Goal: Transaction & Acquisition: Download file/media

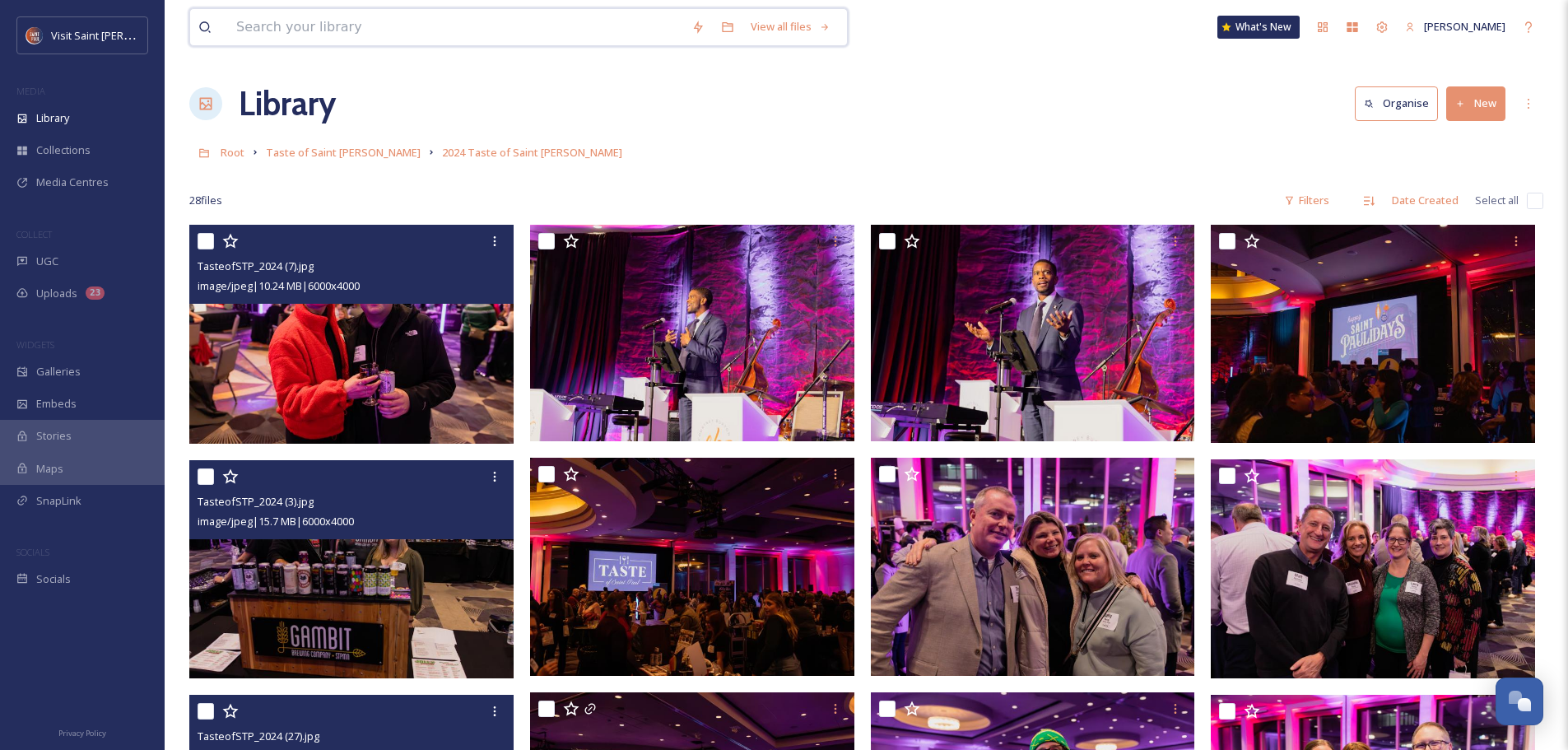
click at [501, 31] on input at bounding box center [455, 27] width 455 height 36
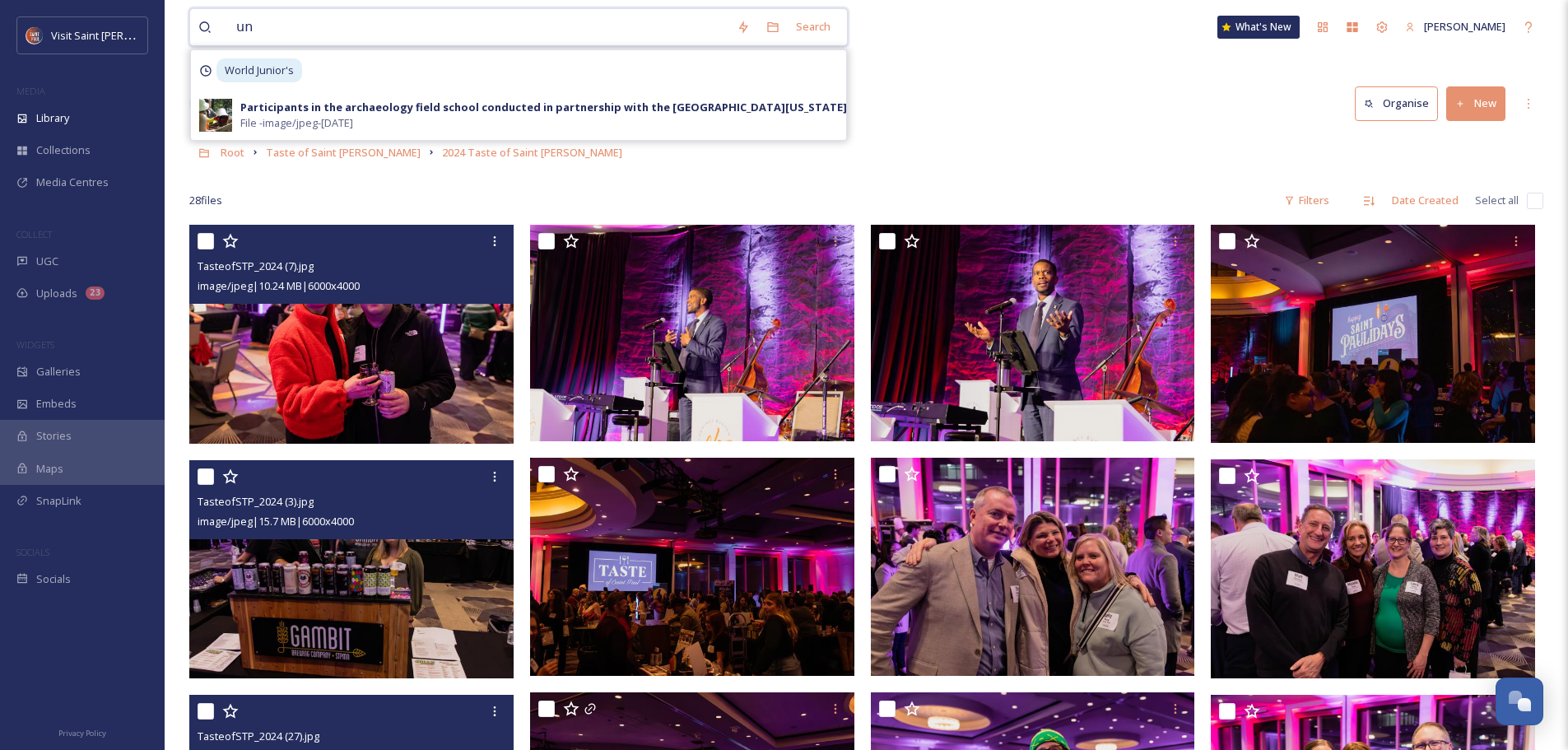
type input "u"
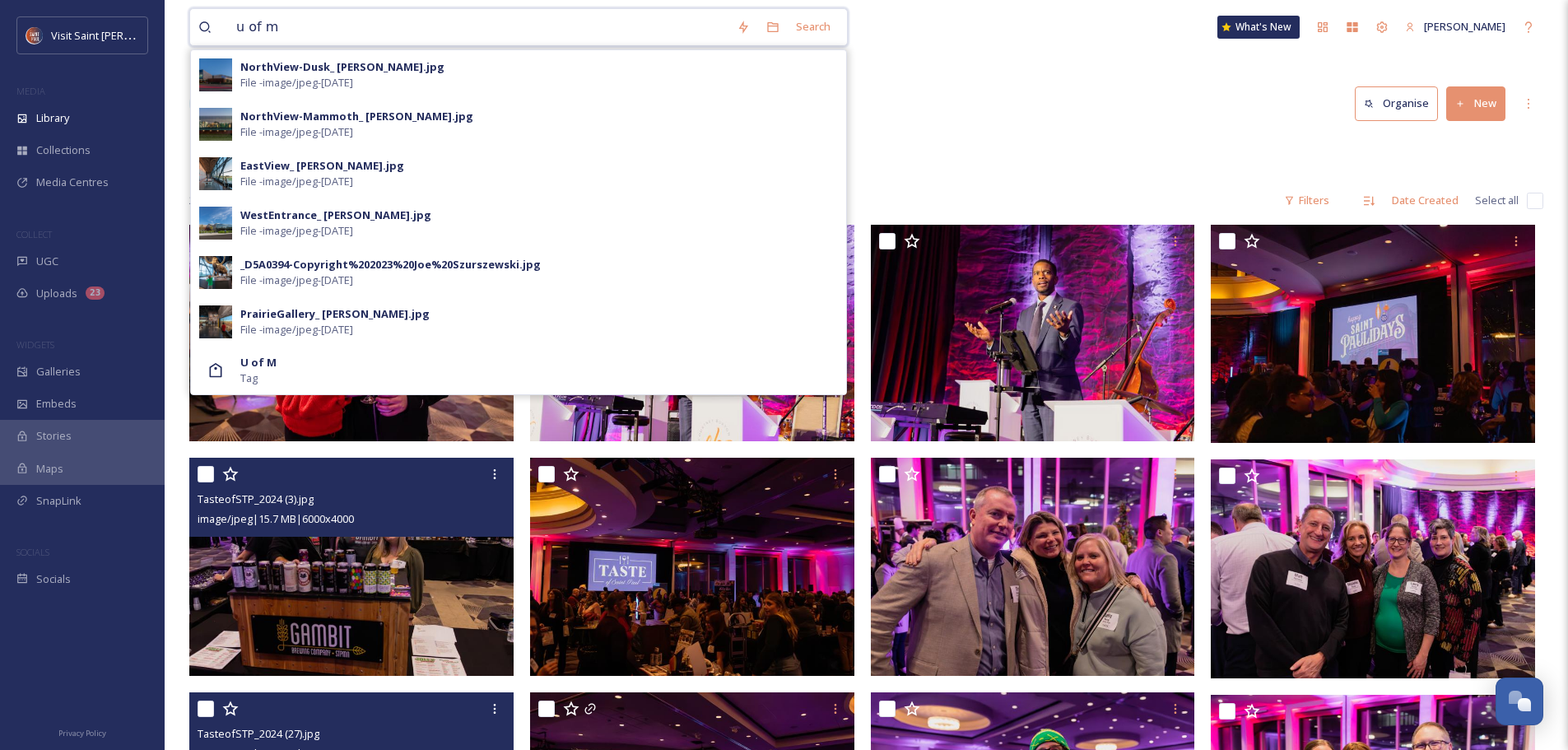
type input "u of m"
click at [338, 394] on div "U of M Tag" at bounding box center [519, 371] width 655 height 48
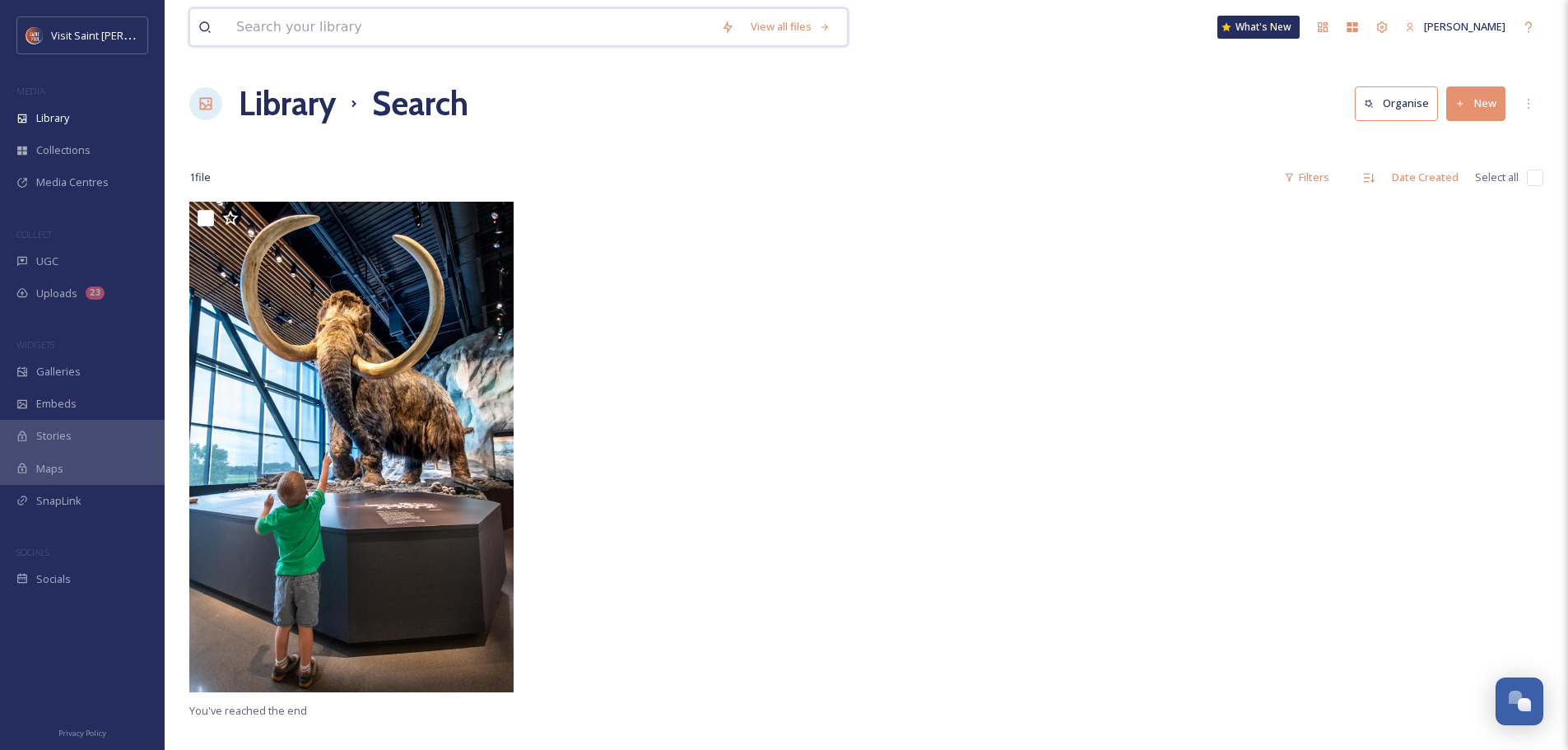
click at [418, 38] on input at bounding box center [470, 27] width 485 height 36
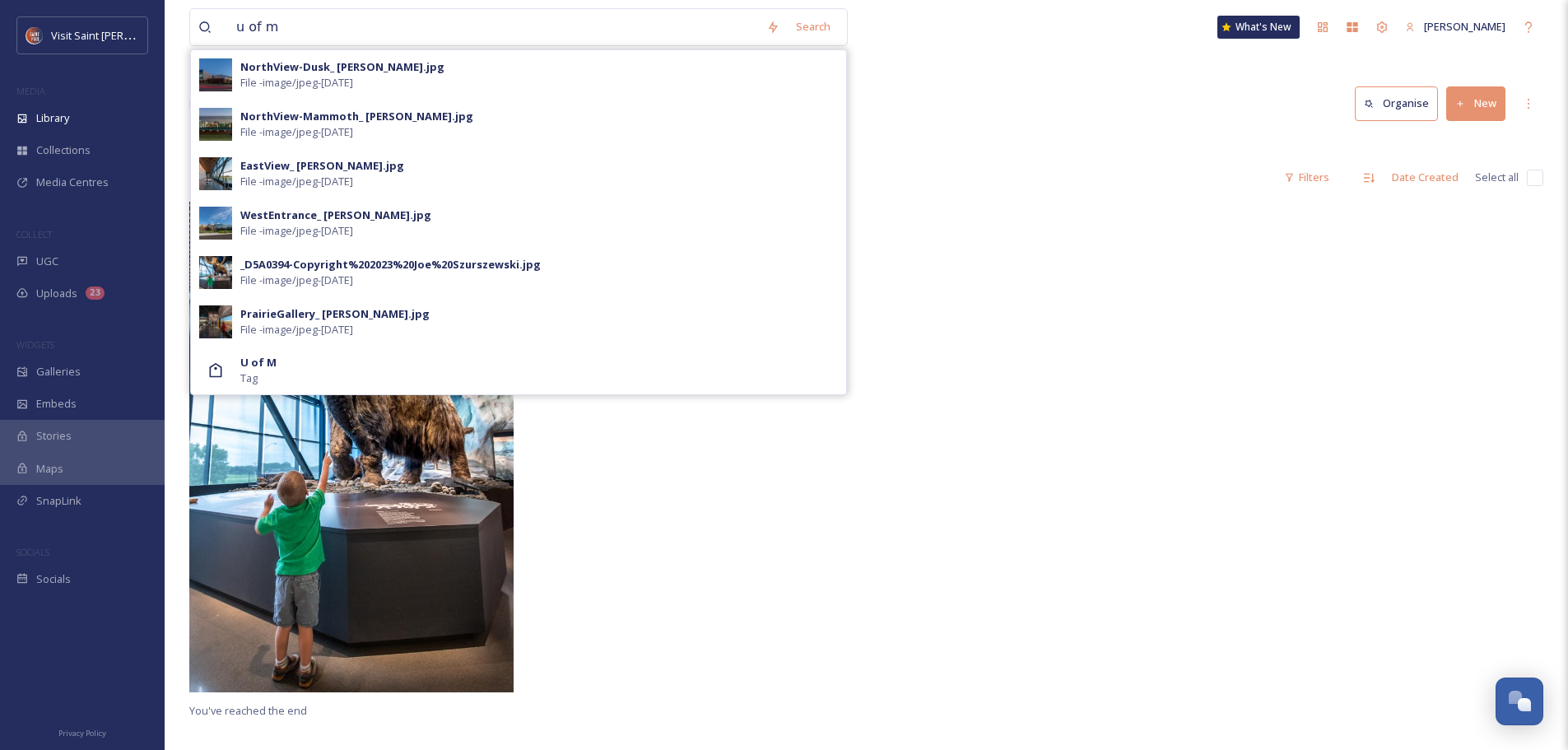
click at [828, 25] on div "Search" at bounding box center [812, 27] width 51 height 32
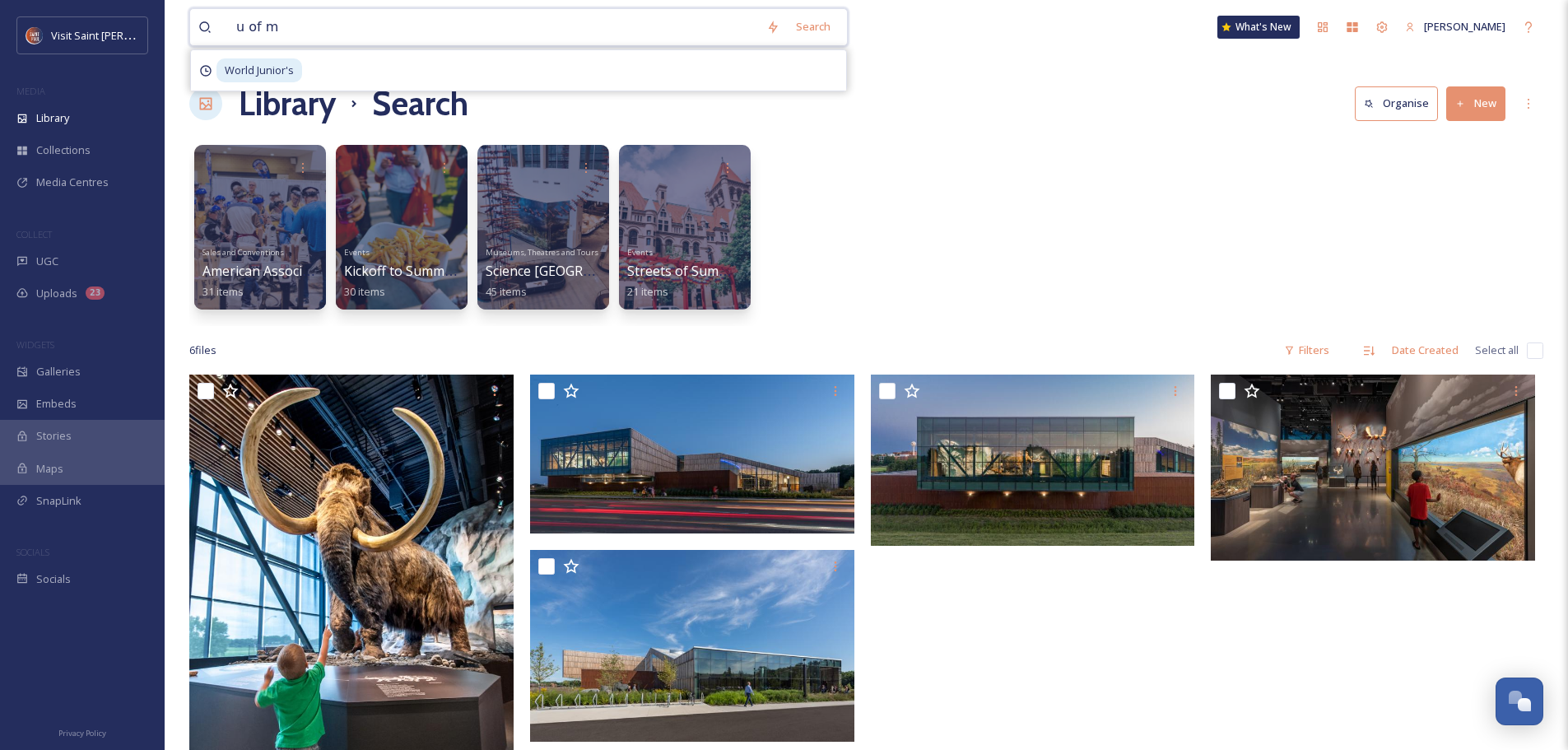
click at [373, 19] on input "u of m" at bounding box center [493, 27] width 530 height 36
click at [381, 24] on input "u of m" at bounding box center [493, 27] width 530 height 36
click at [382, 25] on input "u of m" at bounding box center [493, 27] width 530 height 36
click at [384, 25] on input "u of m" at bounding box center [493, 27] width 530 height 36
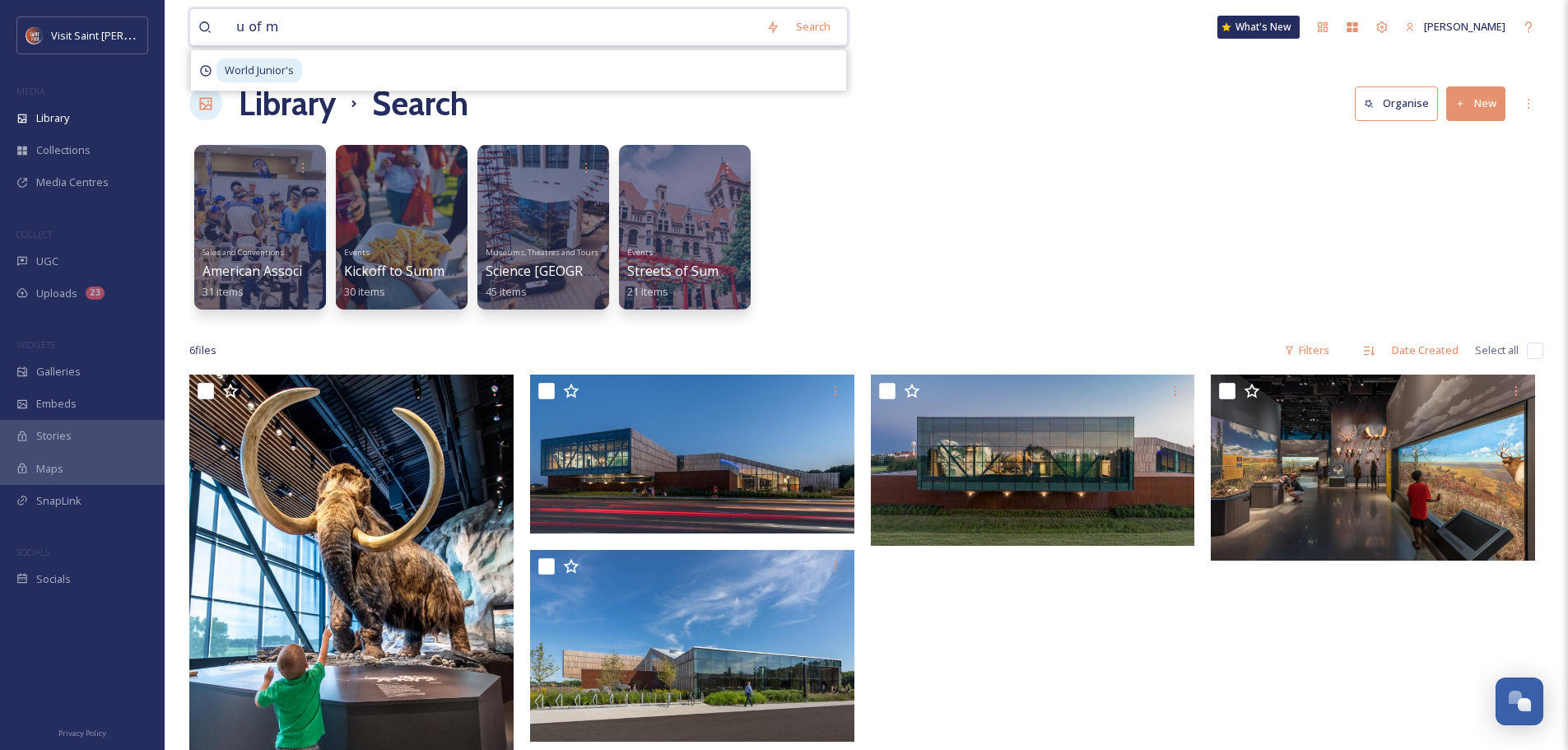
drag, startPoint x: 348, startPoint y: 30, endPoint x: 181, endPoint y: 38, distance: 167.2
click at [181, 38] on div "u of m Search World Junior's What's New [PERSON_NAME] Library Search Organise N…" at bounding box center [866, 563] width 1404 height 1126
type input "U"
type input "university"
click at [808, 24] on div "Search" at bounding box center [812, 27] width 51 height 32
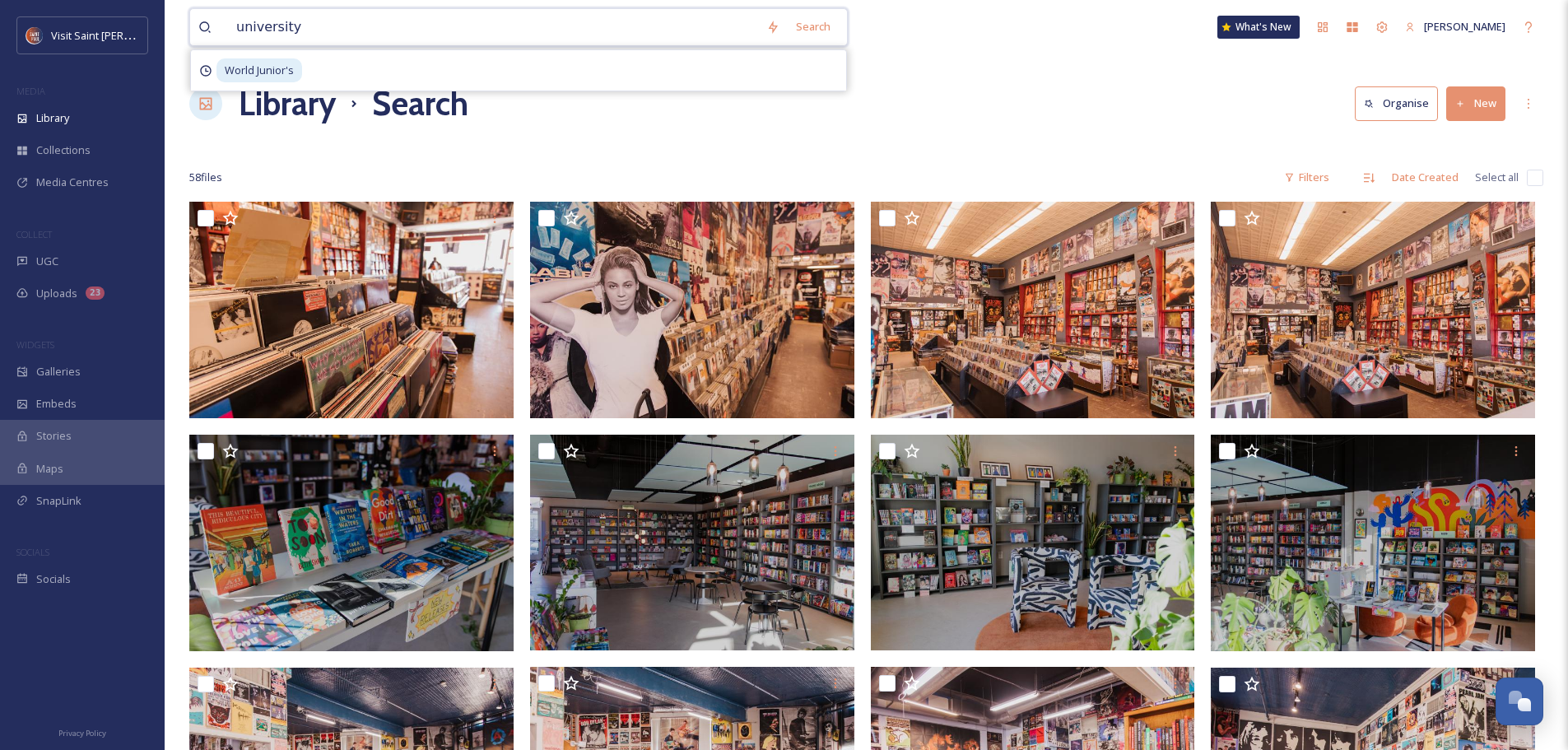
click at [540, 37] on input "university" at bounding box center [493, 27] width 530 height 36
click at [432, 33] on input at bounding box center [470, 27] width 485 height 36
type input "rivercentre"
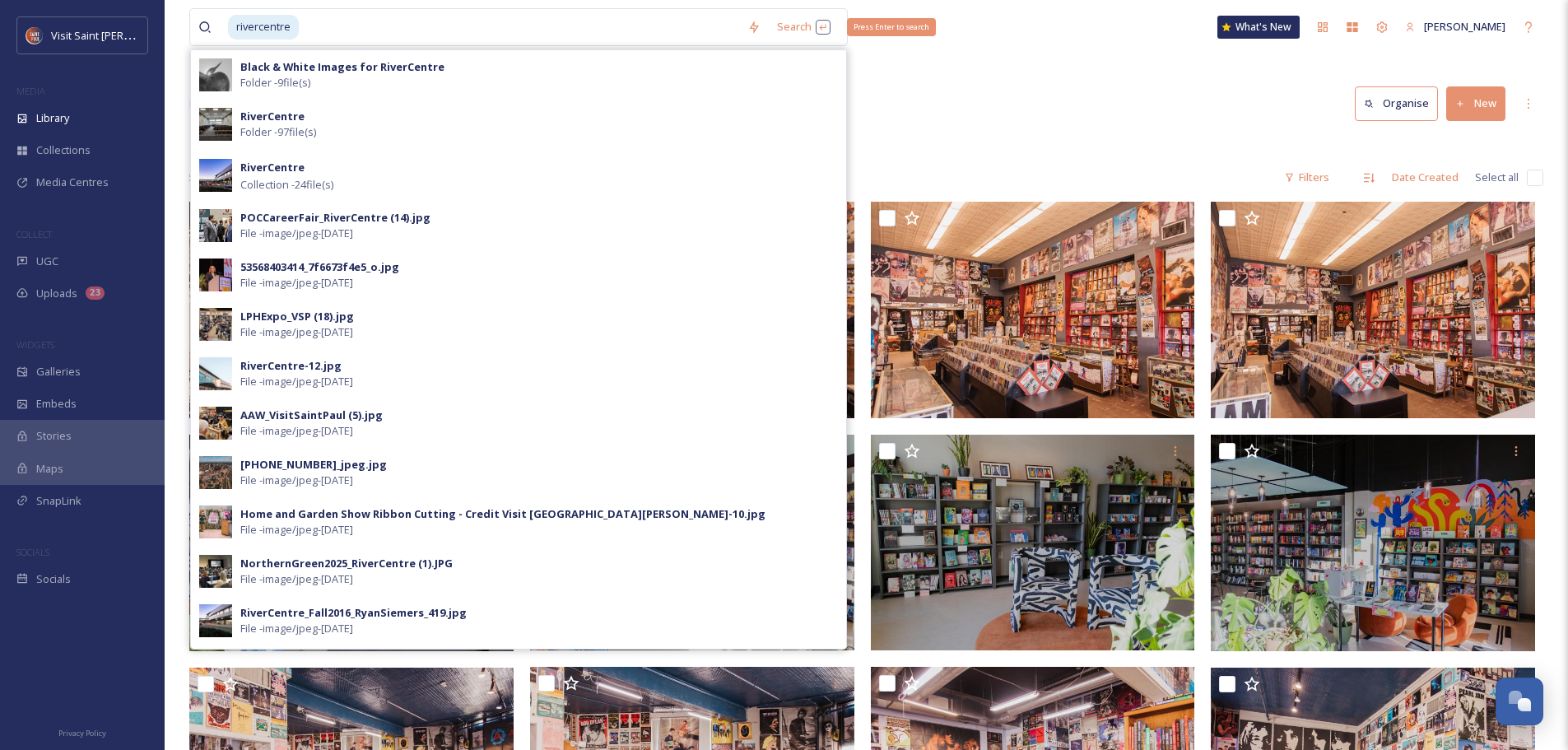
click at [798, 29] on div "Search Press Enter to search" at bounding box center [803, 27] width 70 height 32
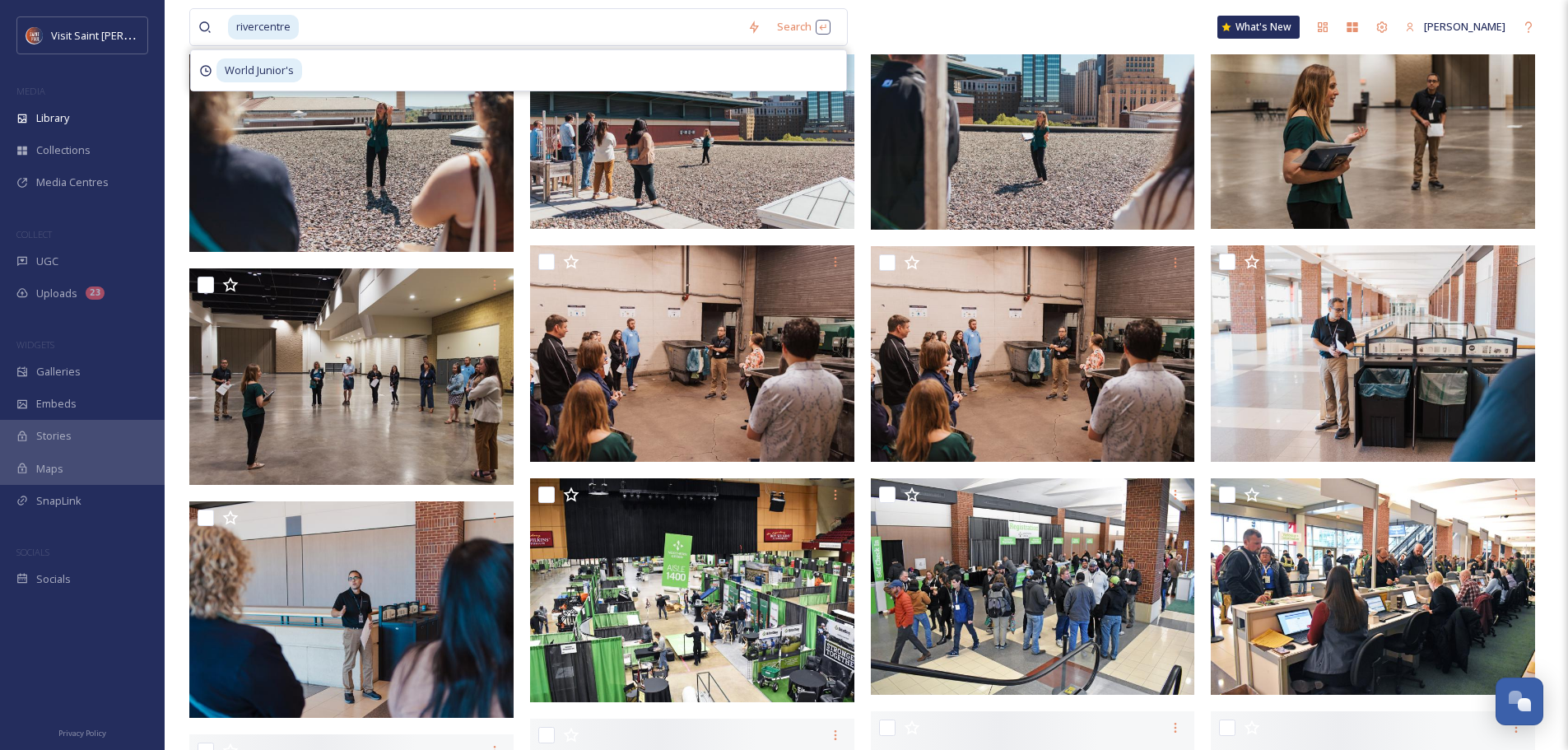
scroll to position [4859, 0]
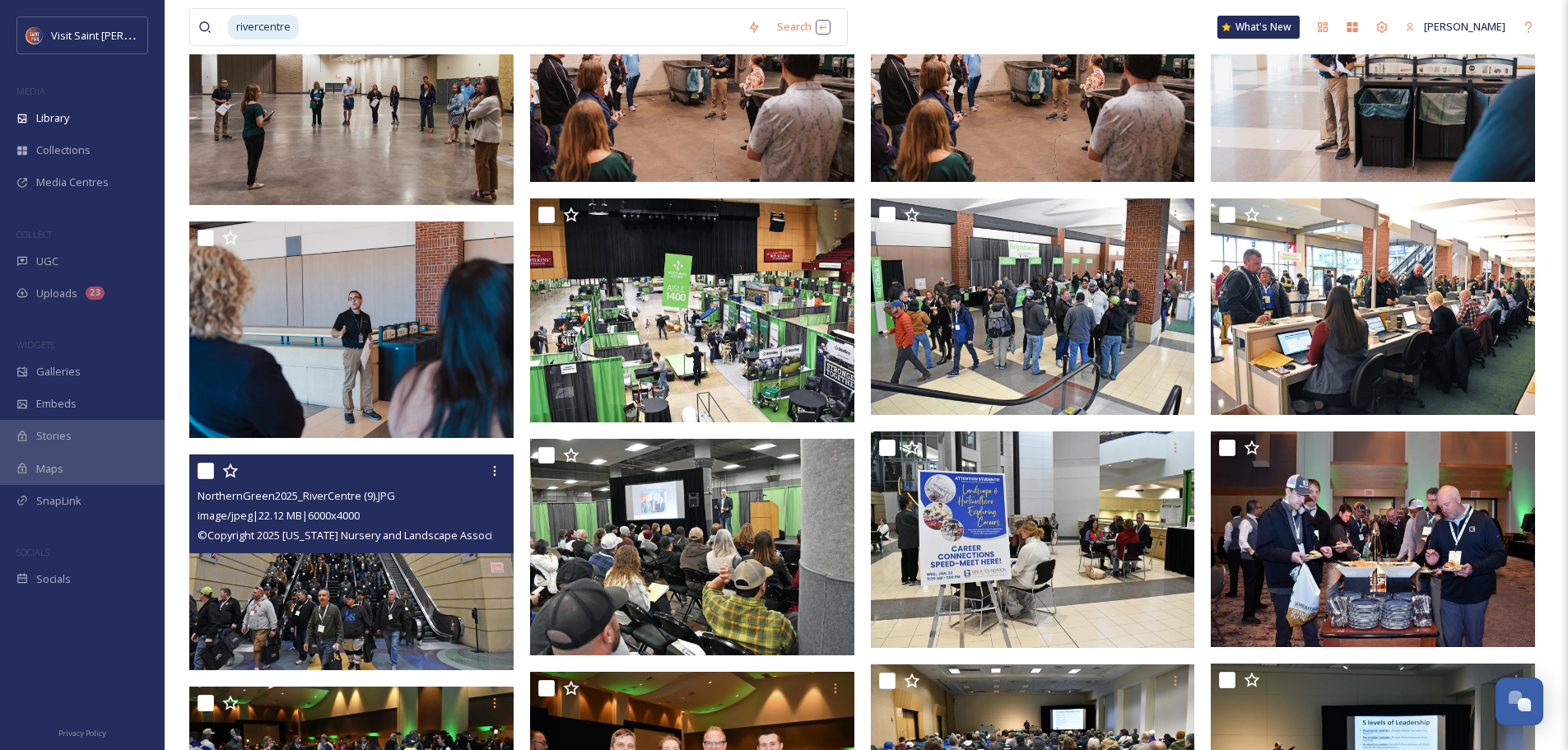
click at [385, 551] on div "NorthernGreen2025_RiverCentre (9).JPG image/jpeg | 22.12 MB | 6000 x 4000 © Cop…" at bounding box center [351, 503] width 325 height 99
click at [387, 588] on img at bounding box center [351, 562] width 325 height 216
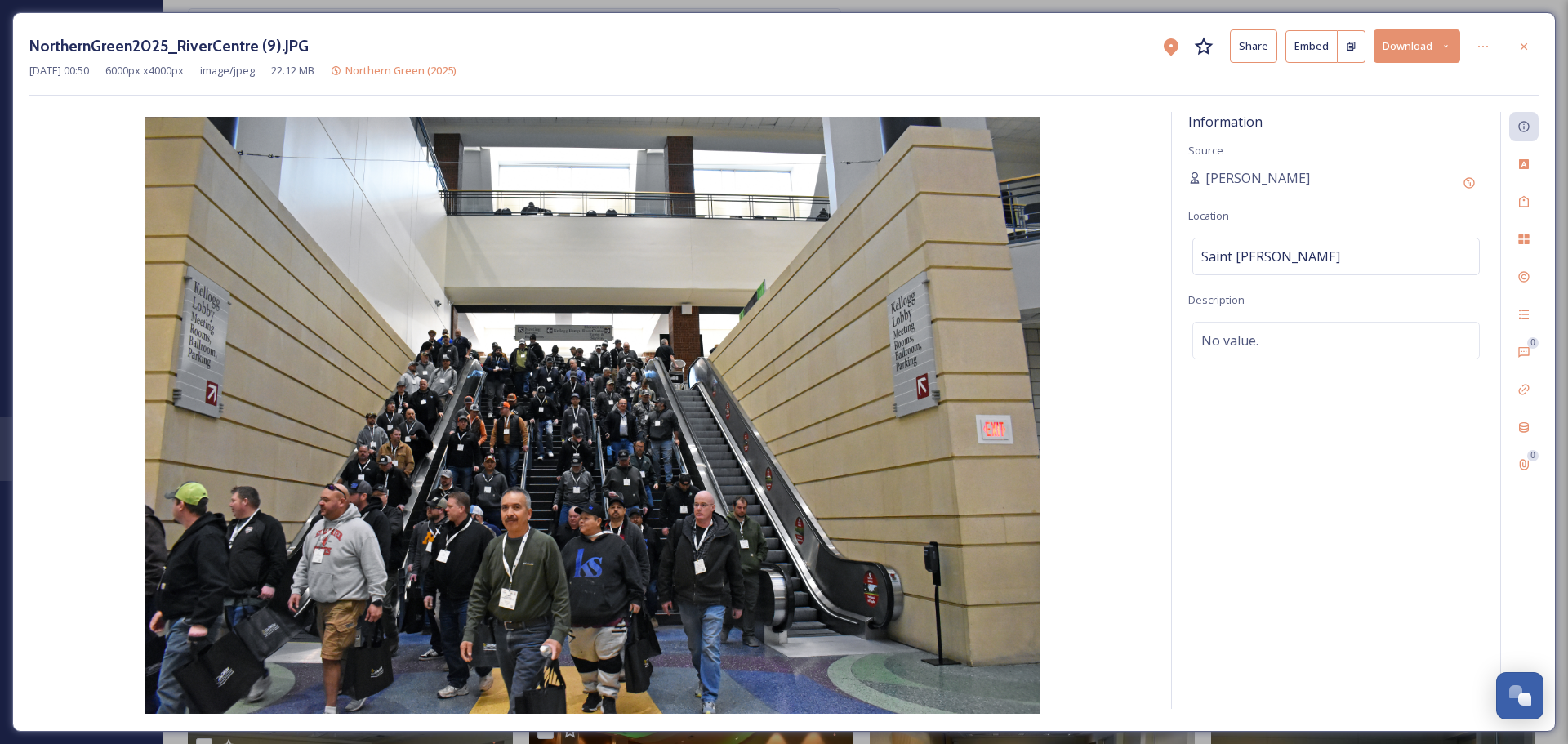
click at [1430, 42] on button "Download" at bounding box center [1418, 46] width 87 height 34
click at [1406, 87] on span "Download Original (6000 x 4000)" at bounding box center [1374, 84] width 154 height 16
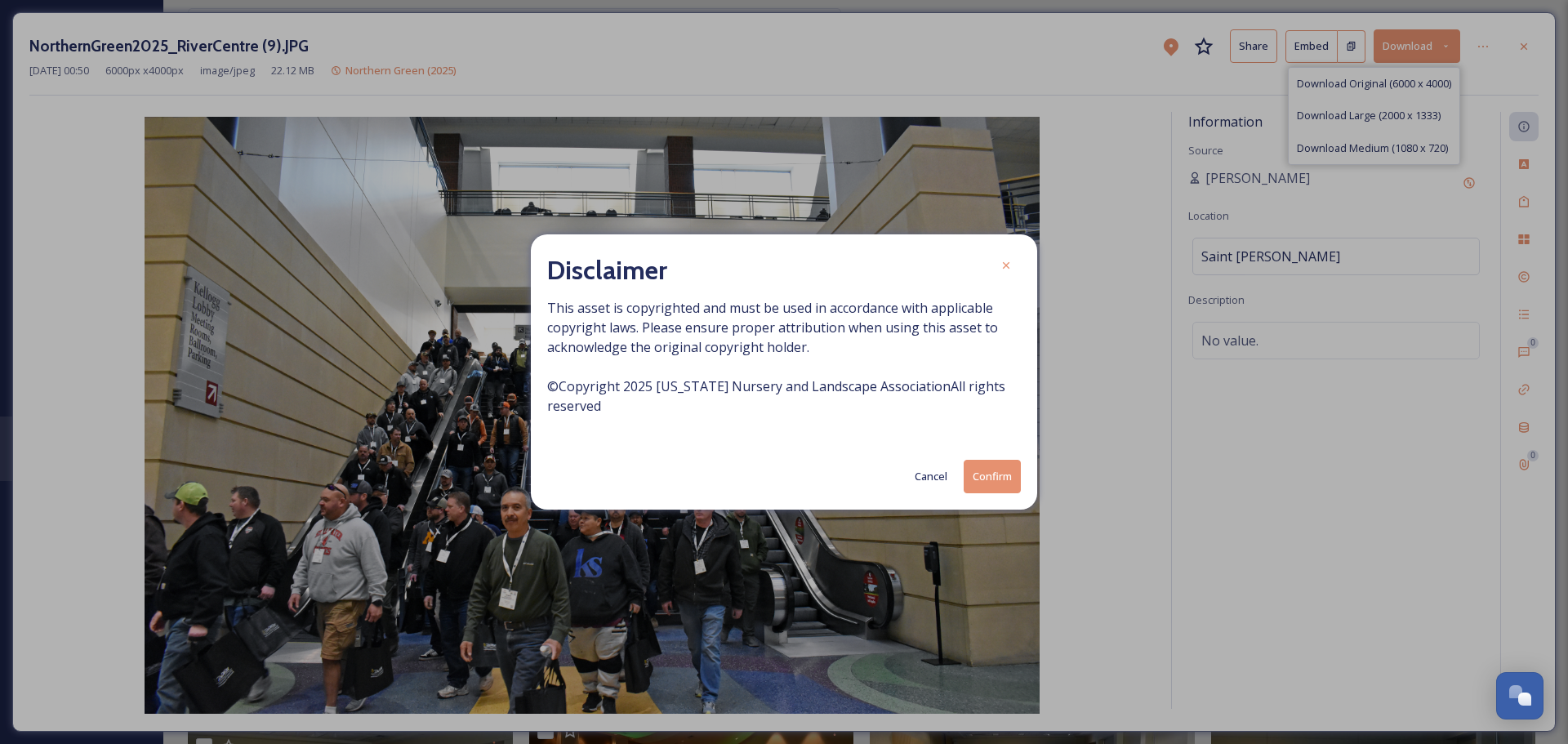
click at [993, 480] on button "Confirm" at bounding box center [993, 476] width 57 height 34
